Goal: Check status: Check status

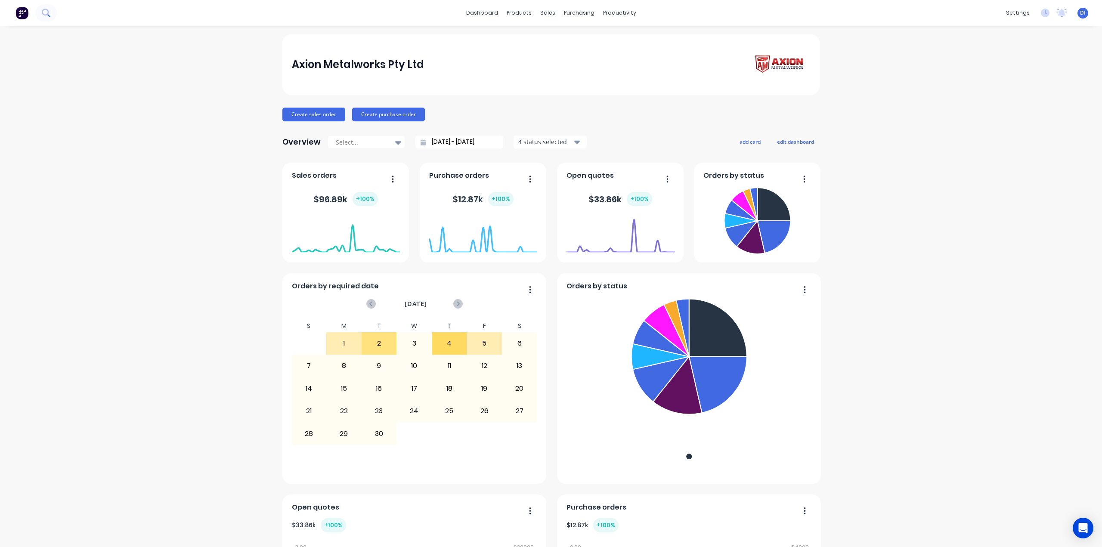
click at [46, 19] on button at bounding box center [46, 12] width 22 height 17
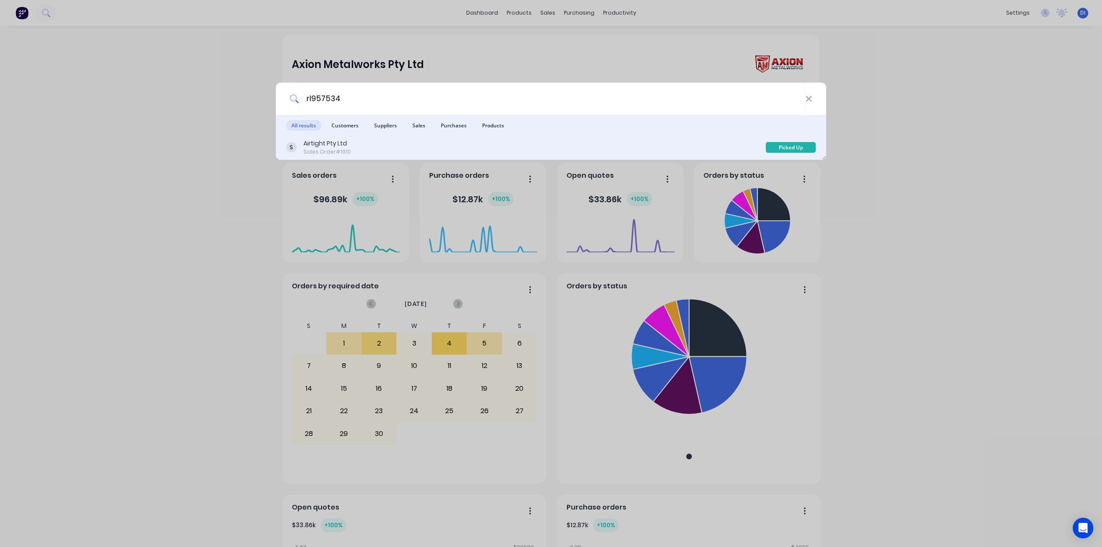
type input "rl957534"
click at [409, 149] on div "Airtight Pty Ltd Sales Order #1910" at bounding box center [526, 147] width 480 height 17
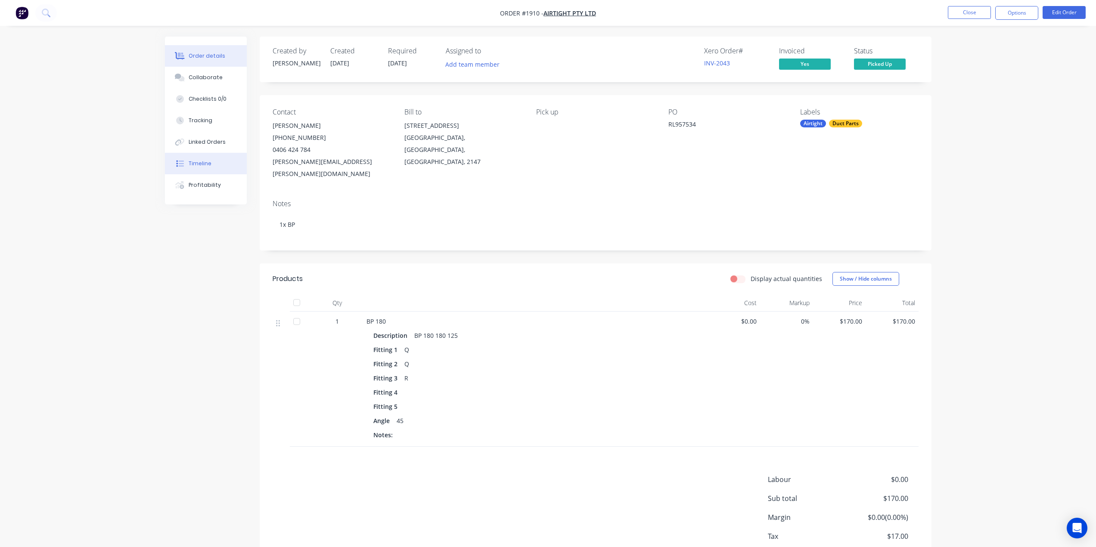
click at [194, 165] on div "Timeline" at bounding box center [200, 164] width 23 height 8
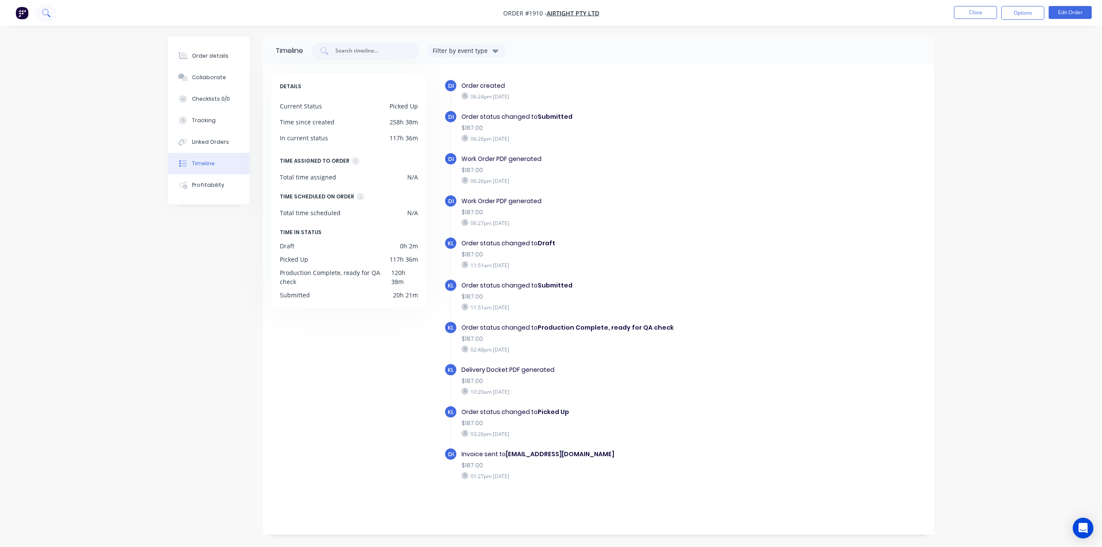
click at [51, 16] on button at bounding box center [46, 12] width 22 height 17
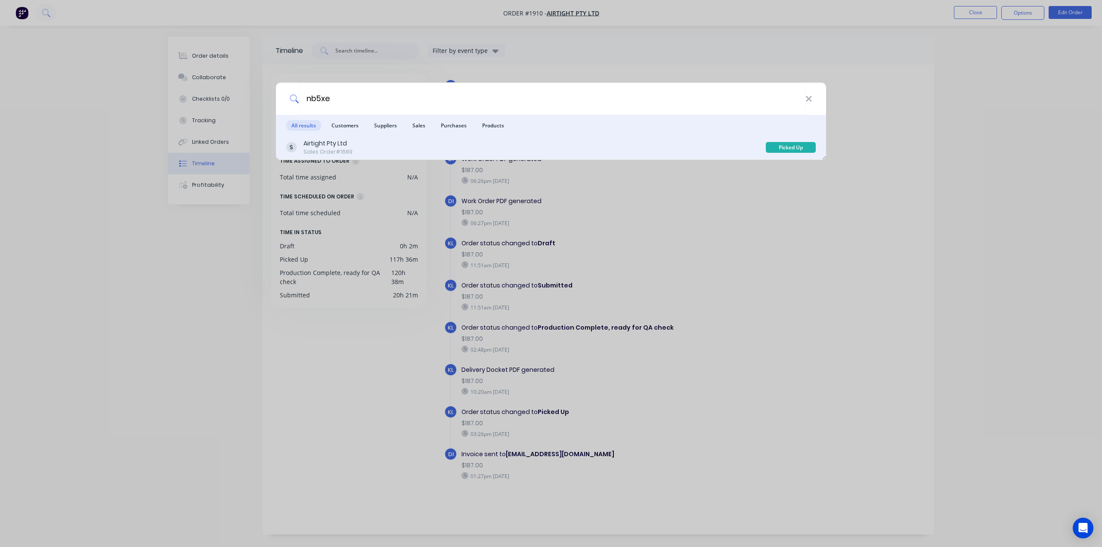
type input "nb5xe"
click at [695, 143] on div "Airtight Pty Ltd Sales Order #1689" at bounding box center [526, 147] width 480 height 17
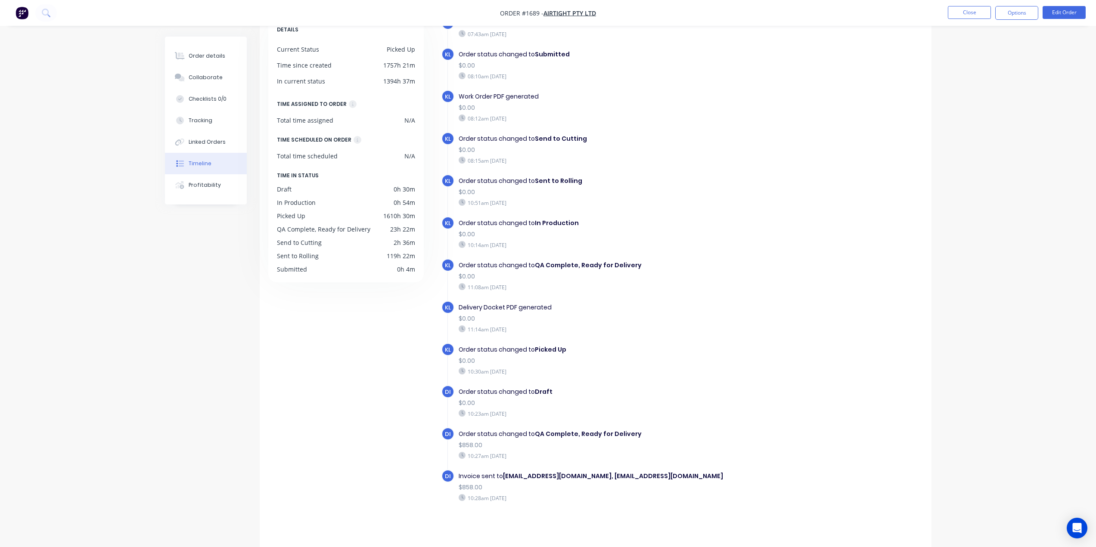
scroll to position [59, 0]
click at [219, 58] on div "Order details" at bounding box center [207, 56] width 37 height 8
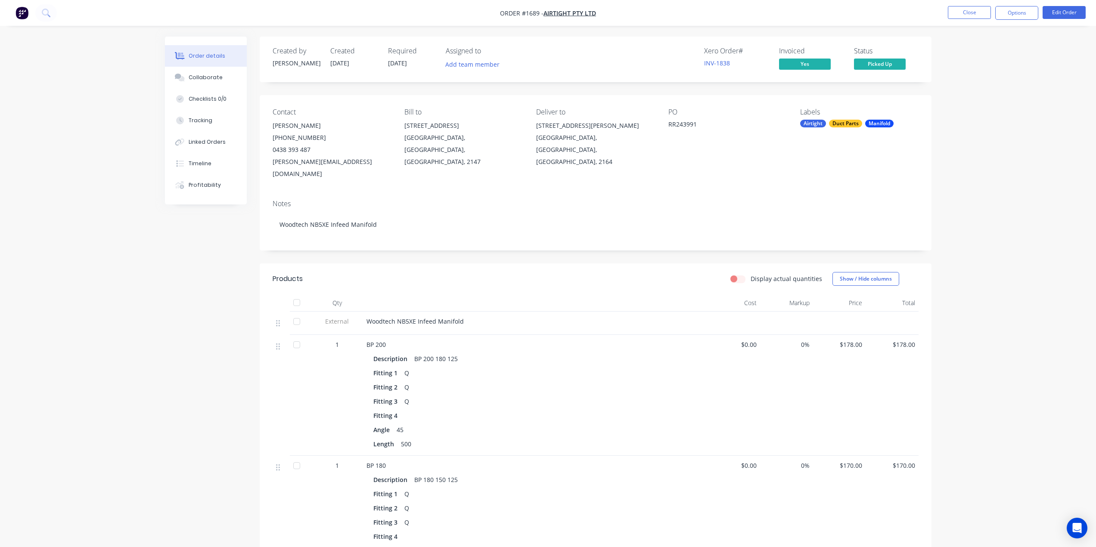
click at [674, 121] on div "RR243991" at bounding box center [722, 126] width 108 height 12
click at [673, 151] on div "PO RR243991" at bounding box center [727, 144] width 118 height 72
click at [199, 162] on div "Timeline" at bounding box center [200, 164] width 23 height 8
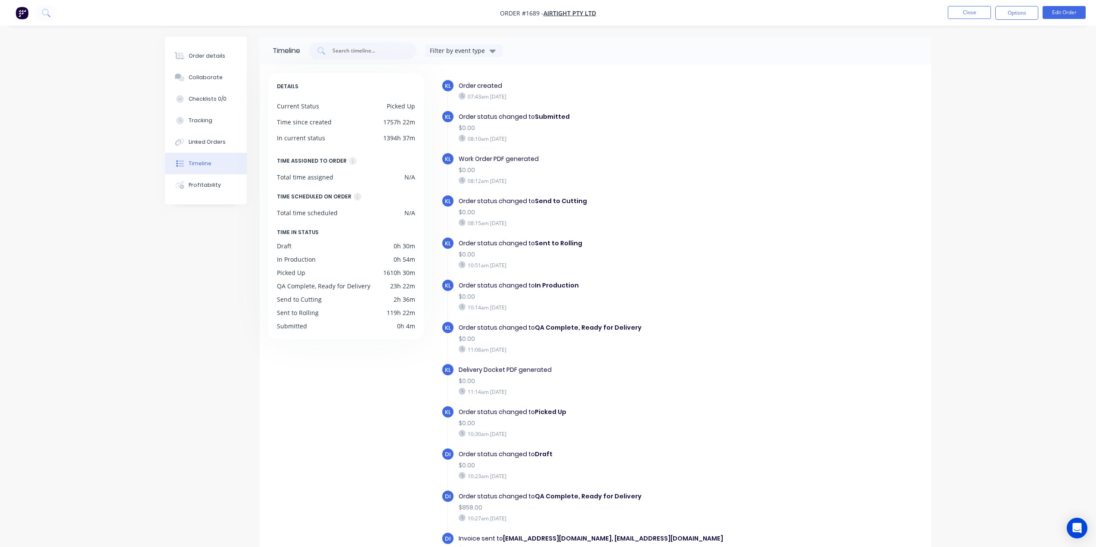
click at [26, 14] on img "button" at bounding box center [22, 12] width 13 height 13
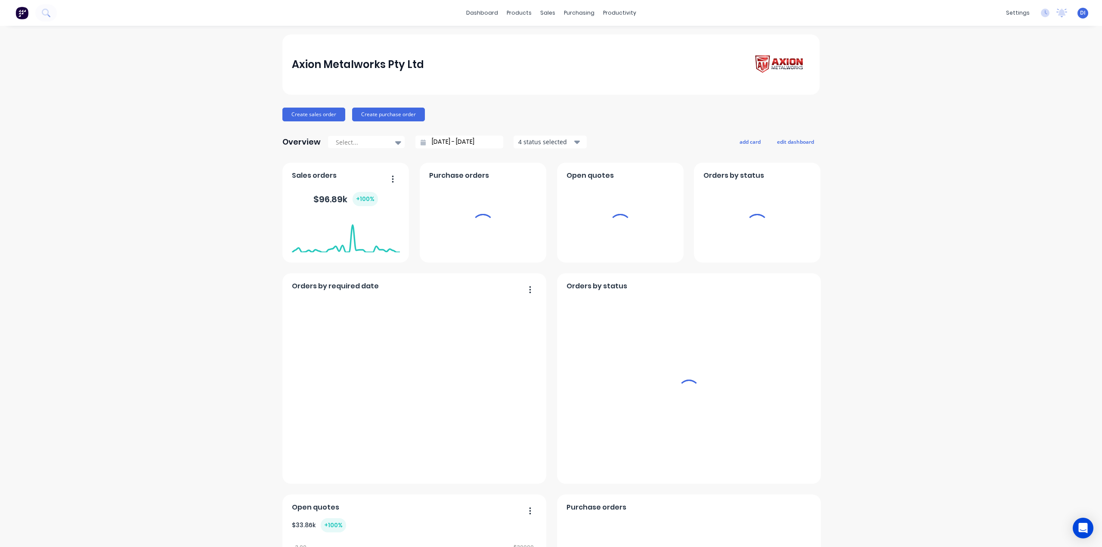
click at [978, 190] on div "Axion Metalworks Pty Ltd Create sales order Create purchase order Overview Sele…" at bounding box center [551, 480] width 1102 height 892
